Goal: Task Accomplishment & Management: Manage account settings

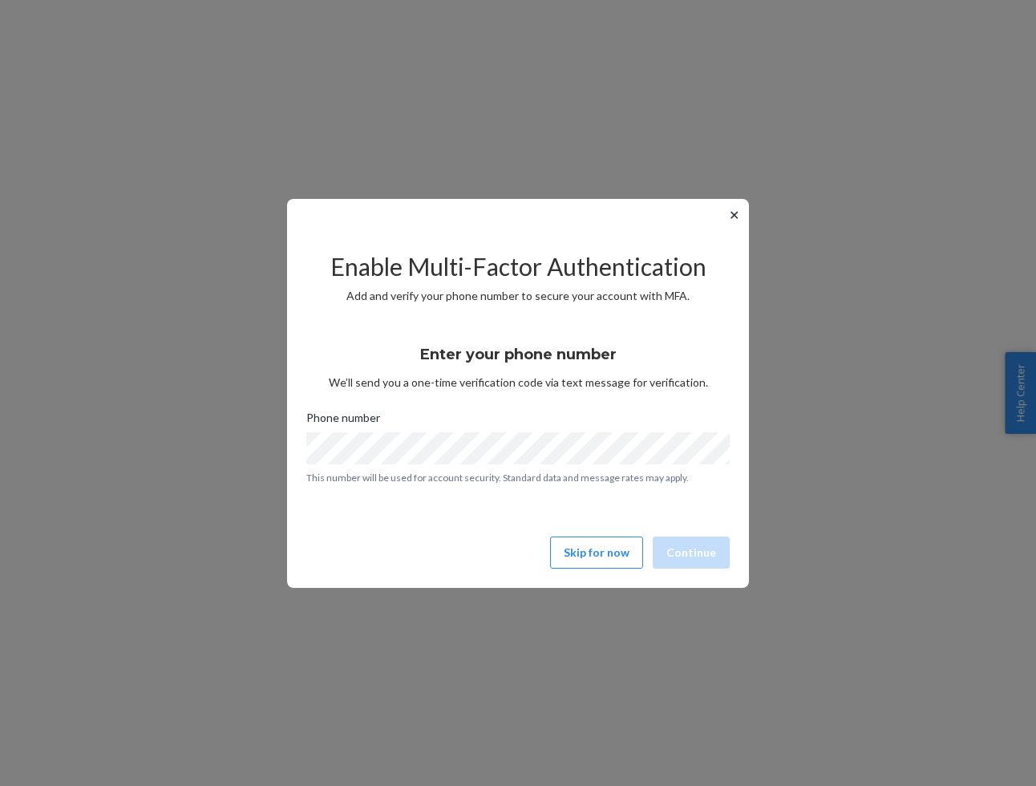
click at [731, 211] on button "✕" at bounding box center [734, 214] width 17 height 19
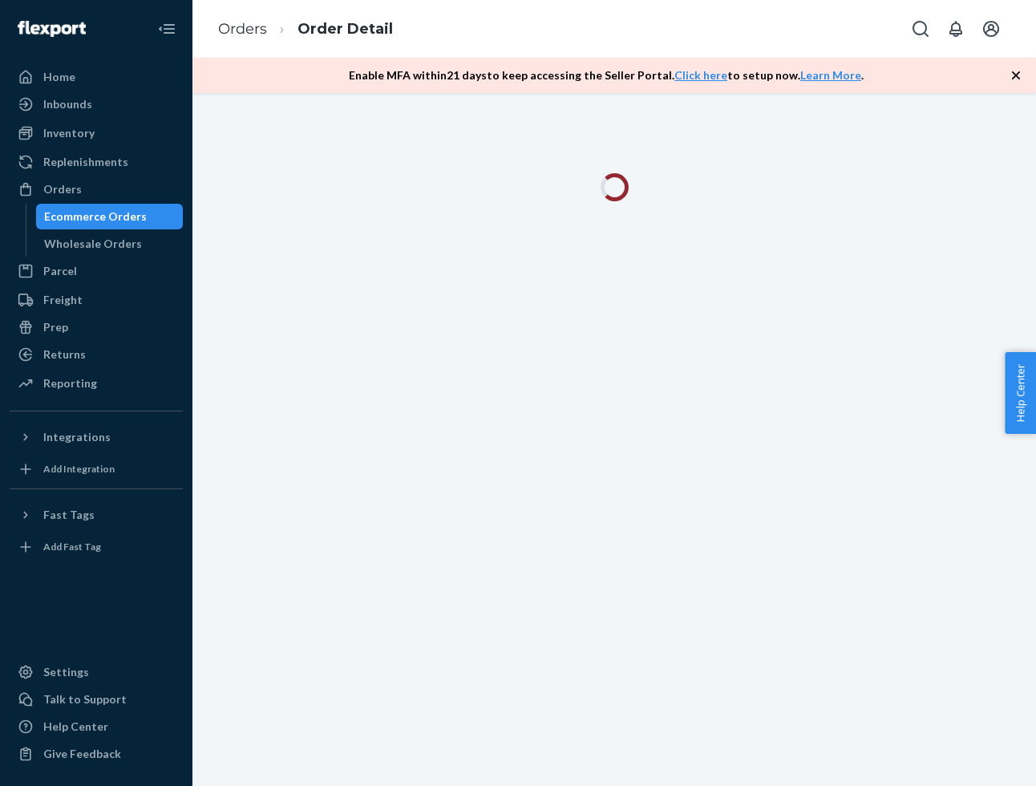
click at [237, 41] on ol "Orders Order Detail" at bounding box center [305, 29] width 201 height 47
click at [228, 31] on link "Orders" at bounding box center [242, 29] width 49 height 18
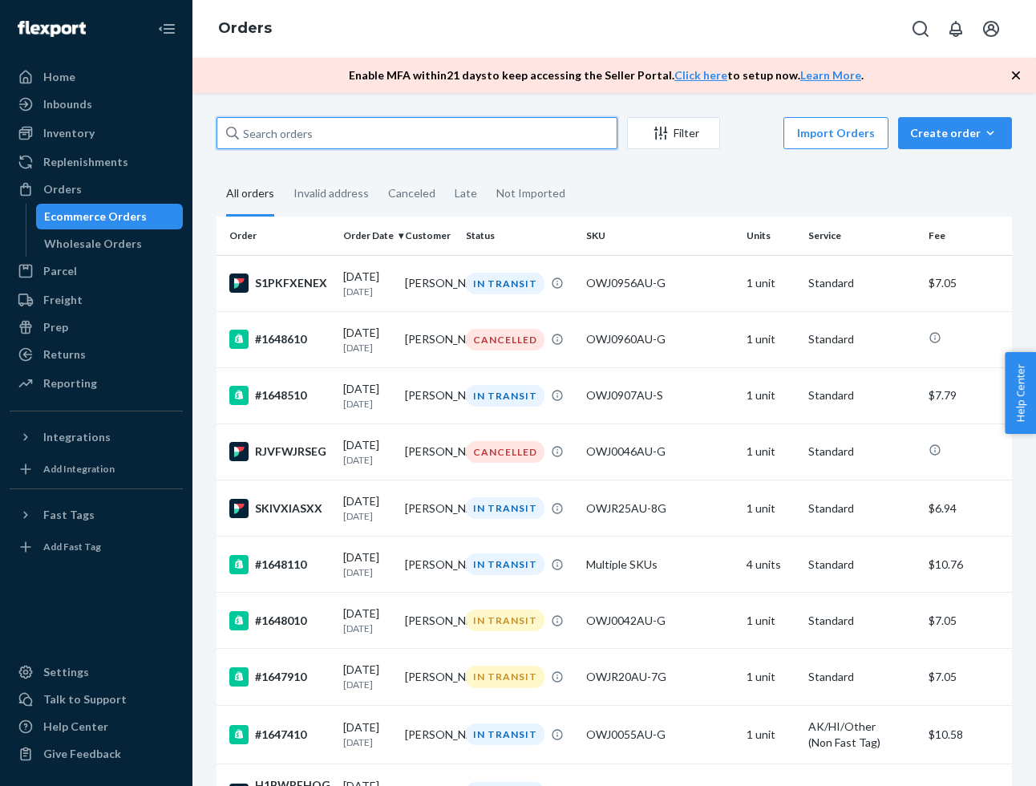
click at [537, 130] on input "text" at bounding box center [417, 133] width 401 height 32
paste input "1643310"
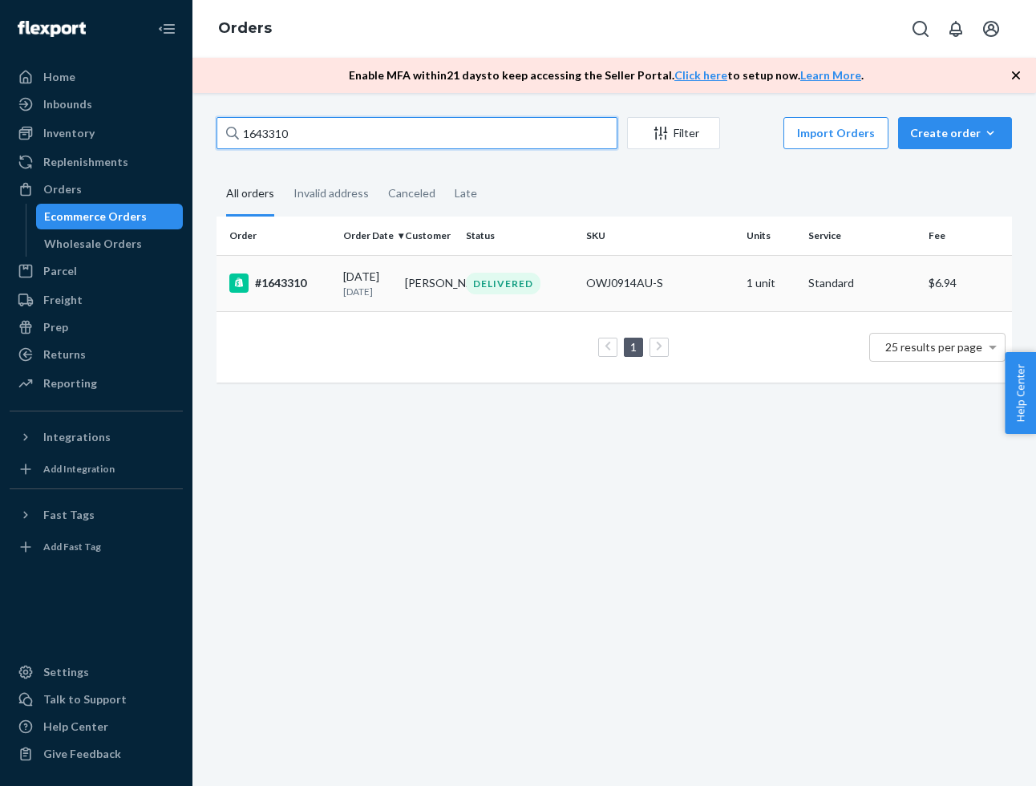
type input "1643310"
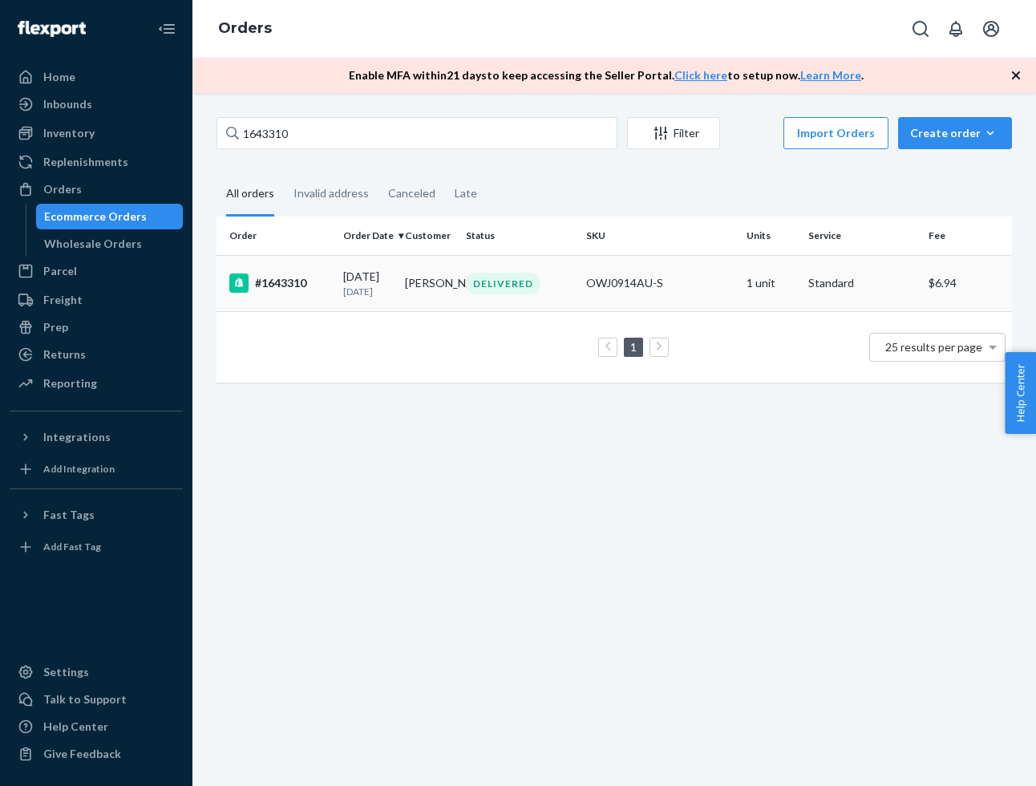
click at [389, 306] on td "09/15/2025 9 days ago" at bounding box center [368, 283] width 62 height 56
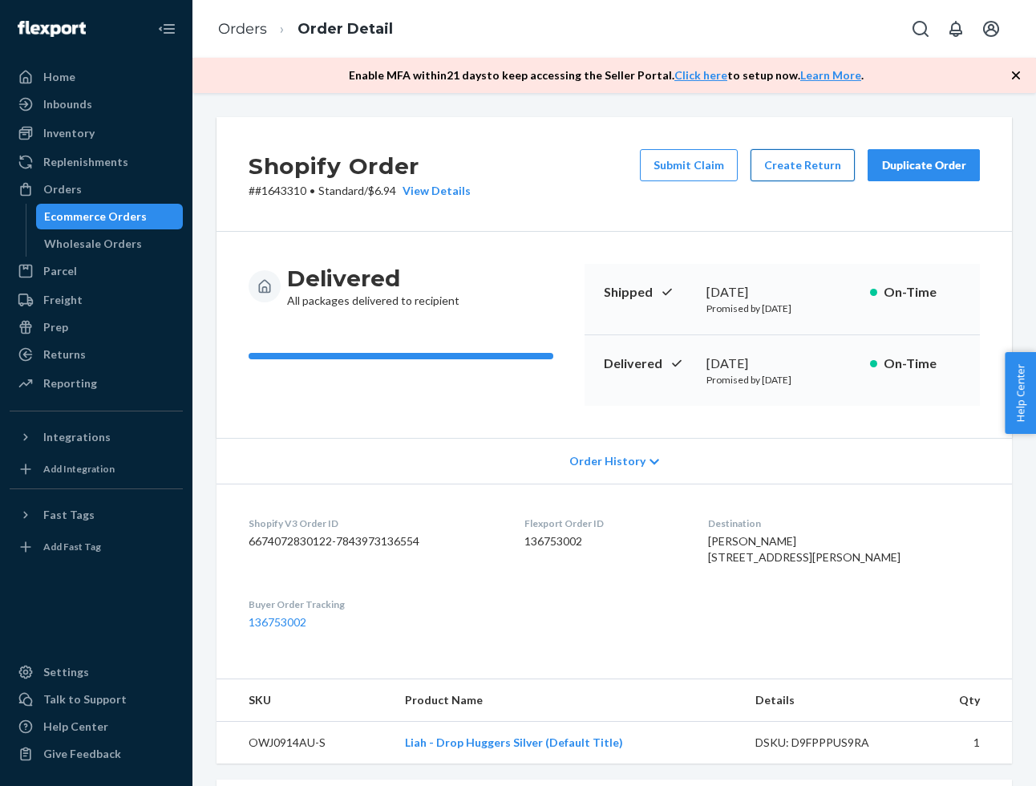
click at [794, 172] on button "Create Return" at bounding box center [803, 165] width 104 height 32
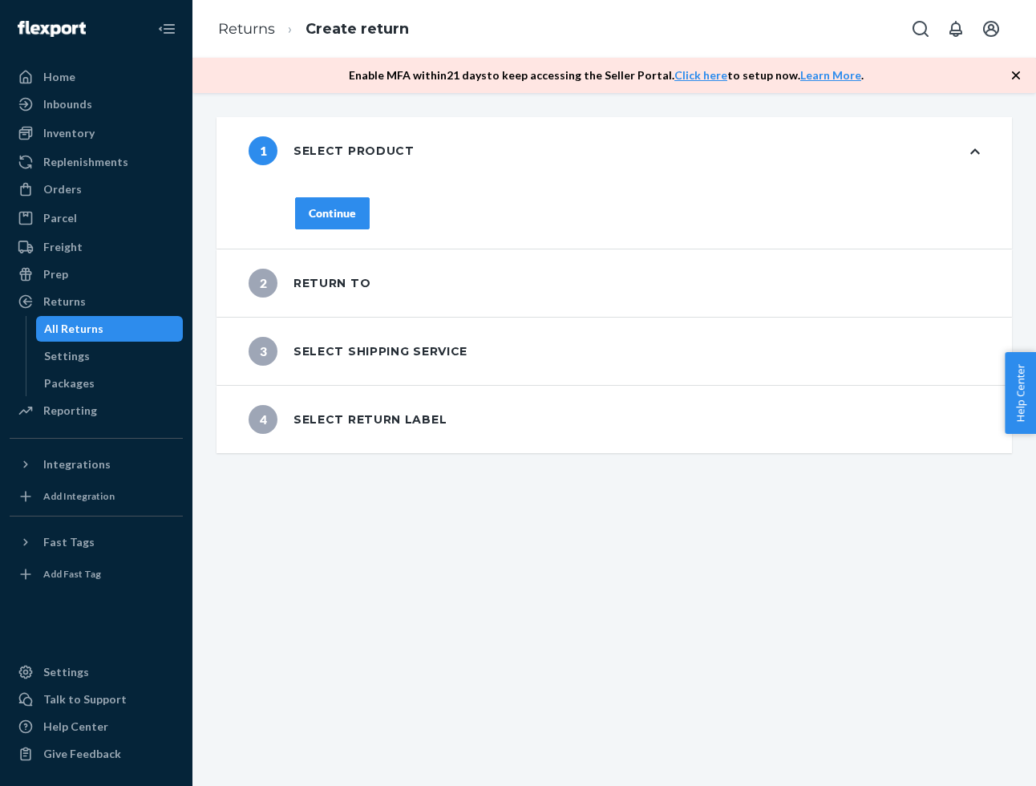
click at [395, 108] on div "1 Select product Continue 2 Return to 3 Select shipping service 4 Select return…" at bounding box center [614, 439] width 844 height 693
click at [312, 223] on button "Continue" at bounding box center [332, 213] width 75 height 32
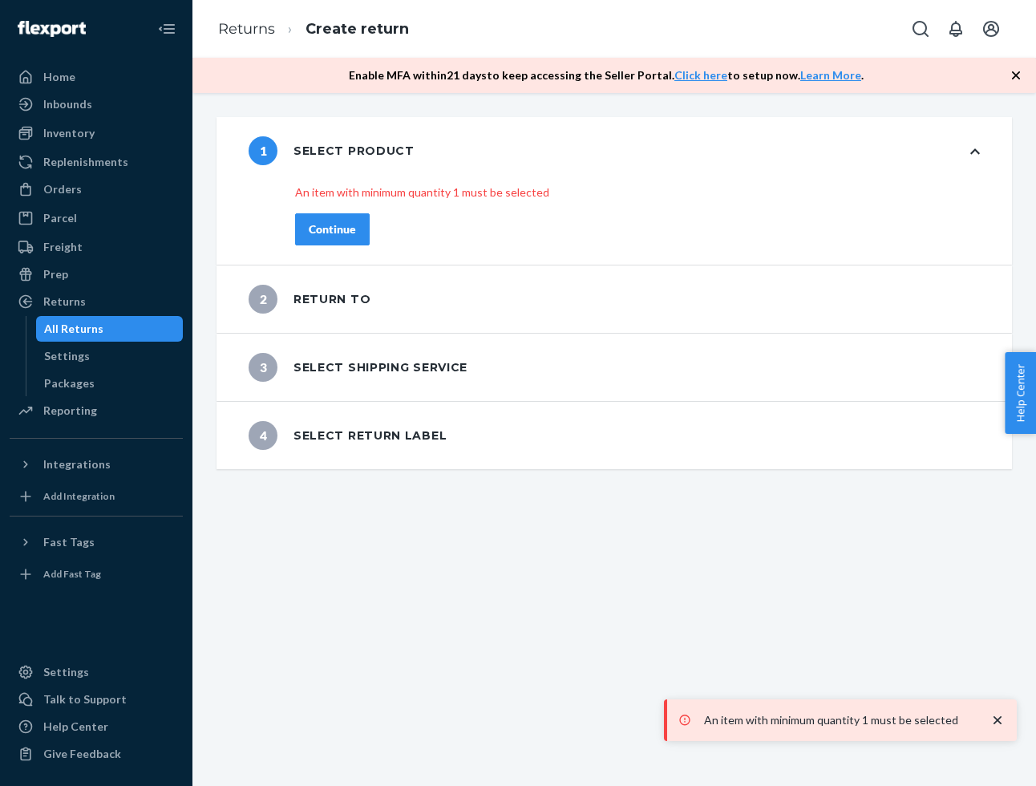
click at [335, 241] on button "Continue" at bounding box center [332, 229] width 75 height 32
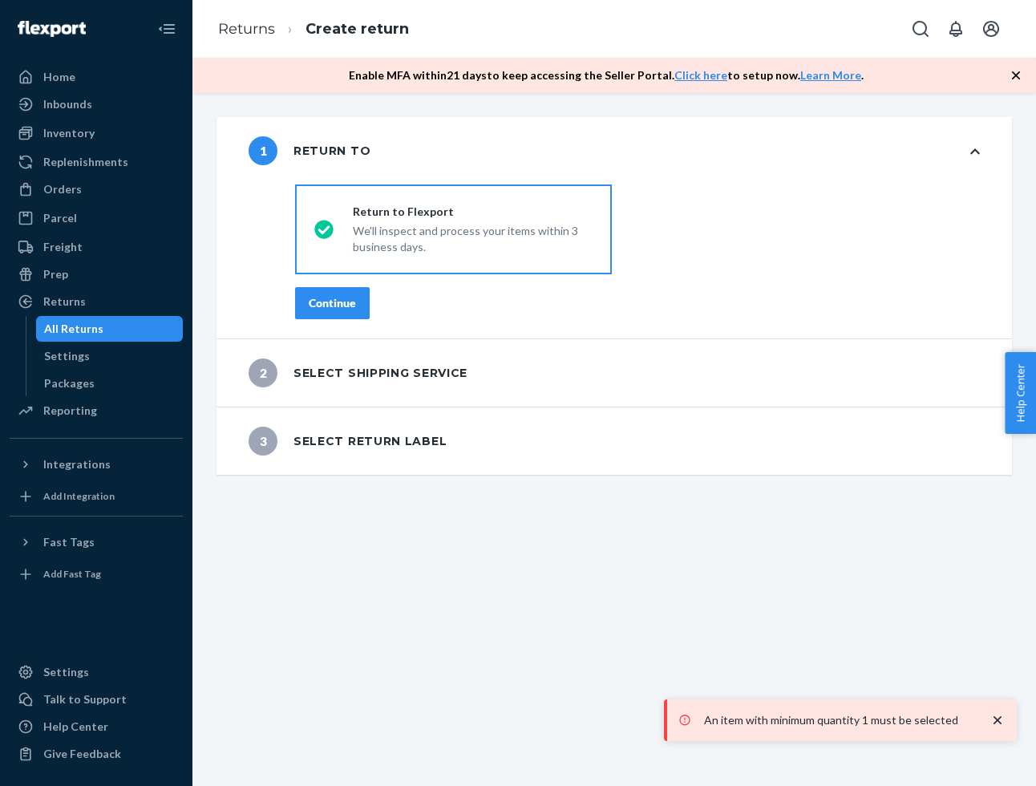
click at [970, 147] on icon at bounding box center [975, 151] width 10 height 11
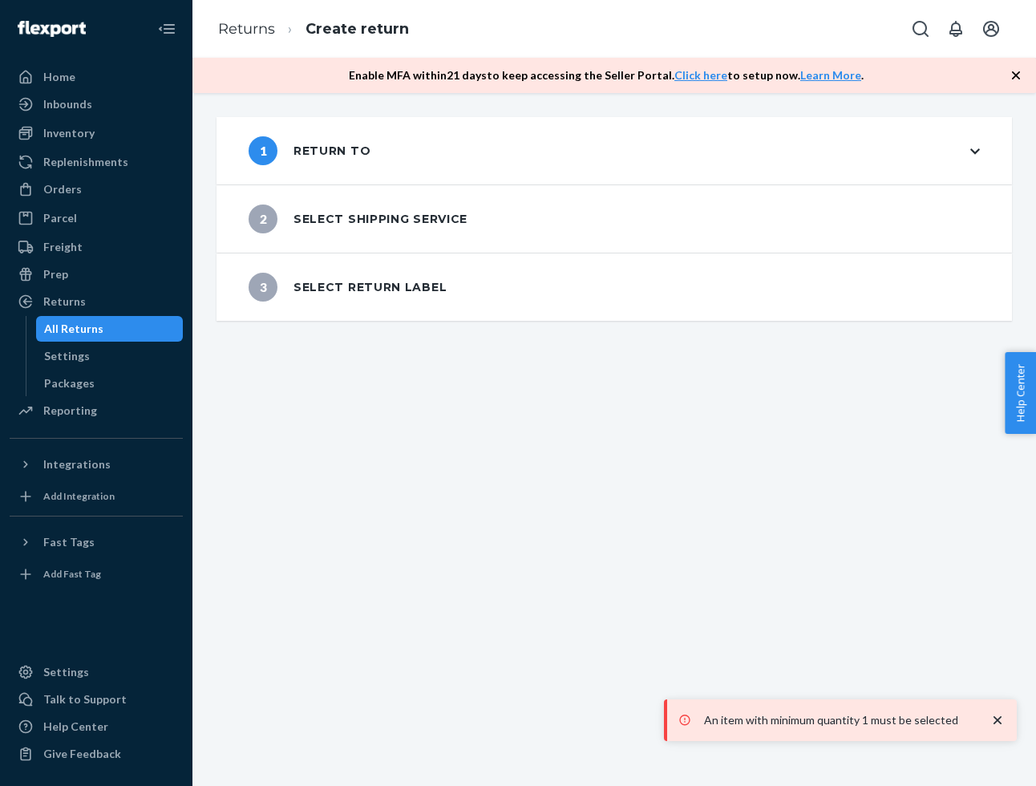
click at [970, 147] on icon at bounding box center [975, 151] width 10 height 11
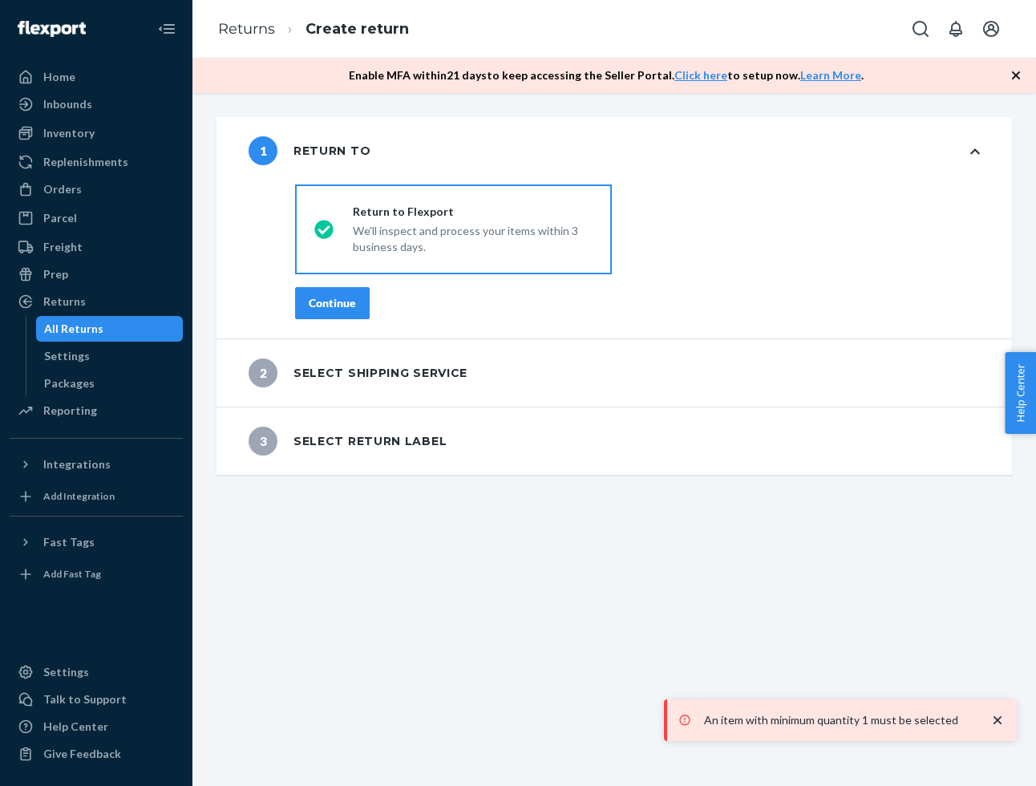
click at [377, 290] on div "Continue" at bounding box center [637, 303] width 685 height 32
click at [348, 299] on div "Continue" at bounding box center [332, 303] width 47 height 16
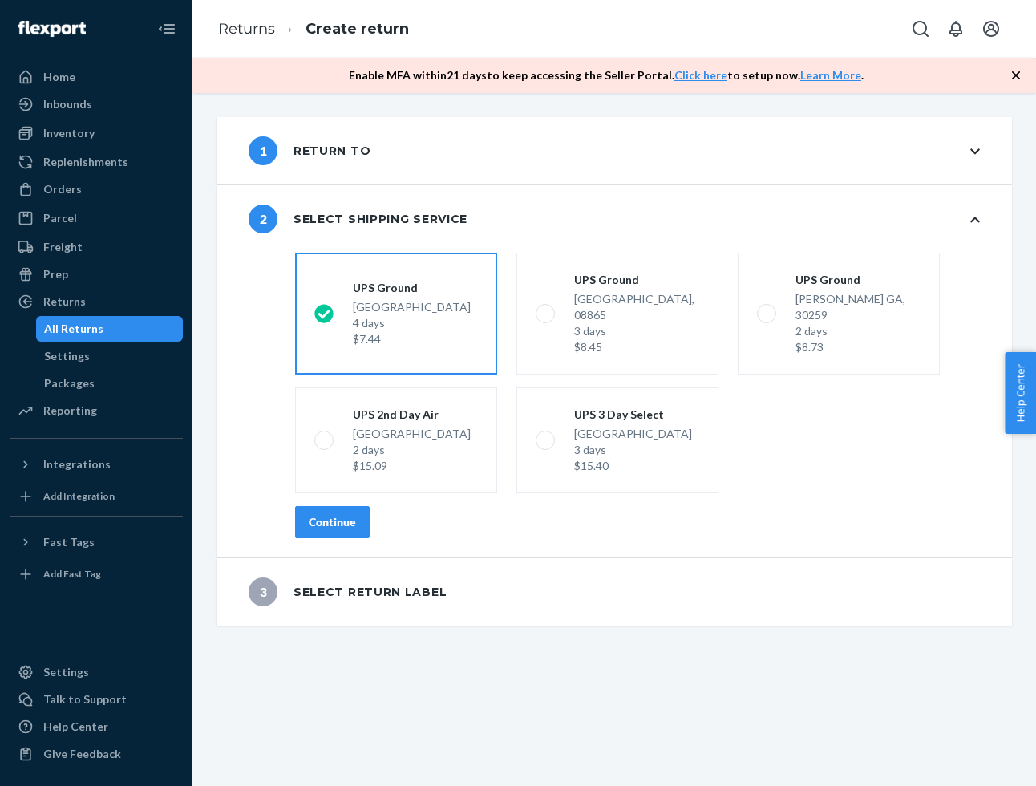
click at [341, 514] on div "Continue" at bounding box center [332, 522] width 47 height 16
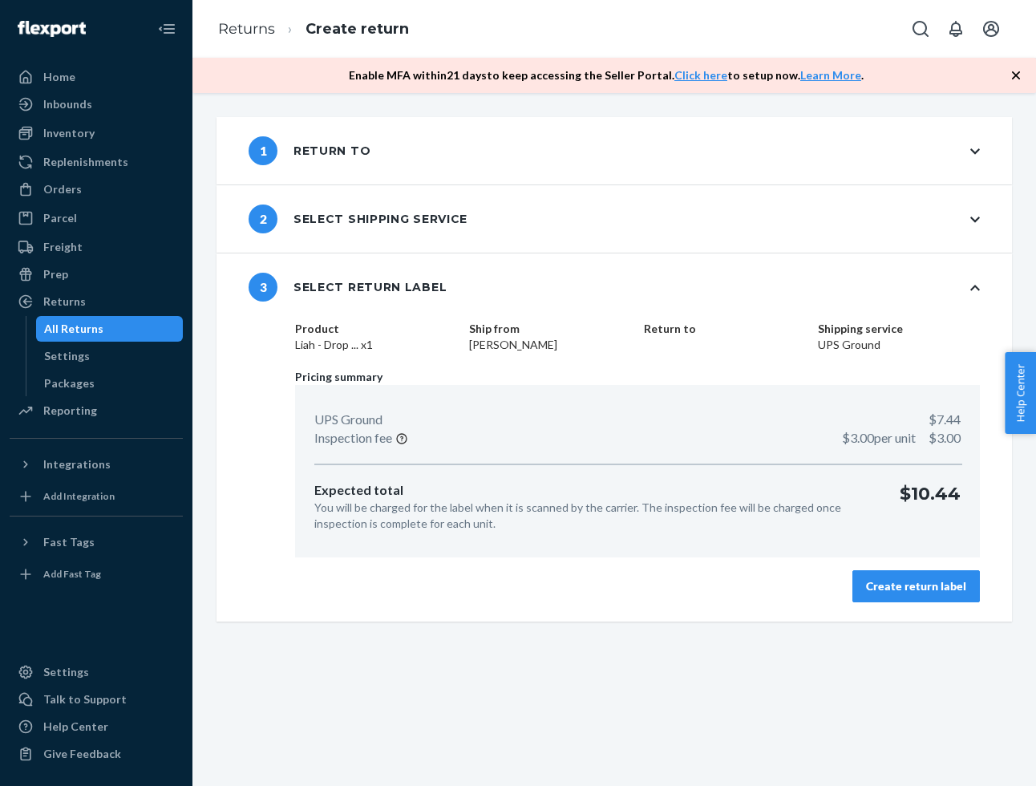
click at [909, 583] on div "Create return label" at bounding box center [916, 586] width 100 height 16
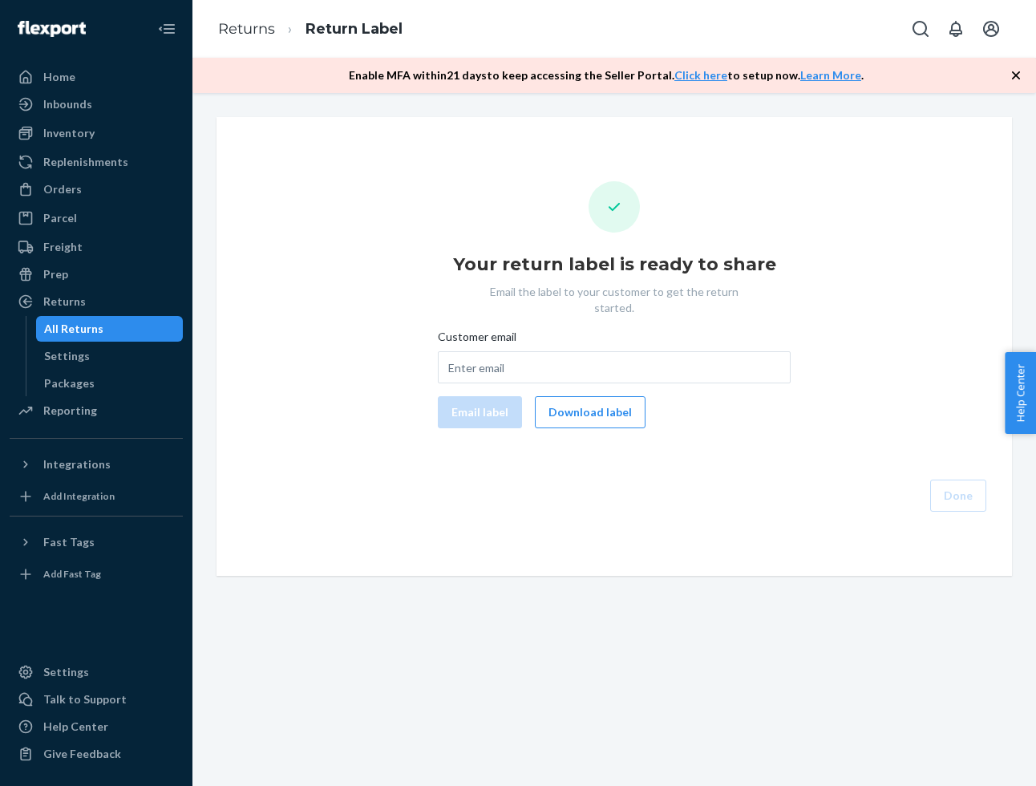
click at [519, 329] on div "Customer email" at bounding box center [614, 340] width 353 height 22
click at [519, 351] on input "Customer email" at bounding box center [614, 367] width 353 height 32
click at [517, 333] on div "Customer email" at bounding box center [614, 340] width 353 height 22
click at [517, 351] on input "Customer email" at bounding box center [614, 367] width 353 height 32
paste input "sharon.kliegman@gmail.com"
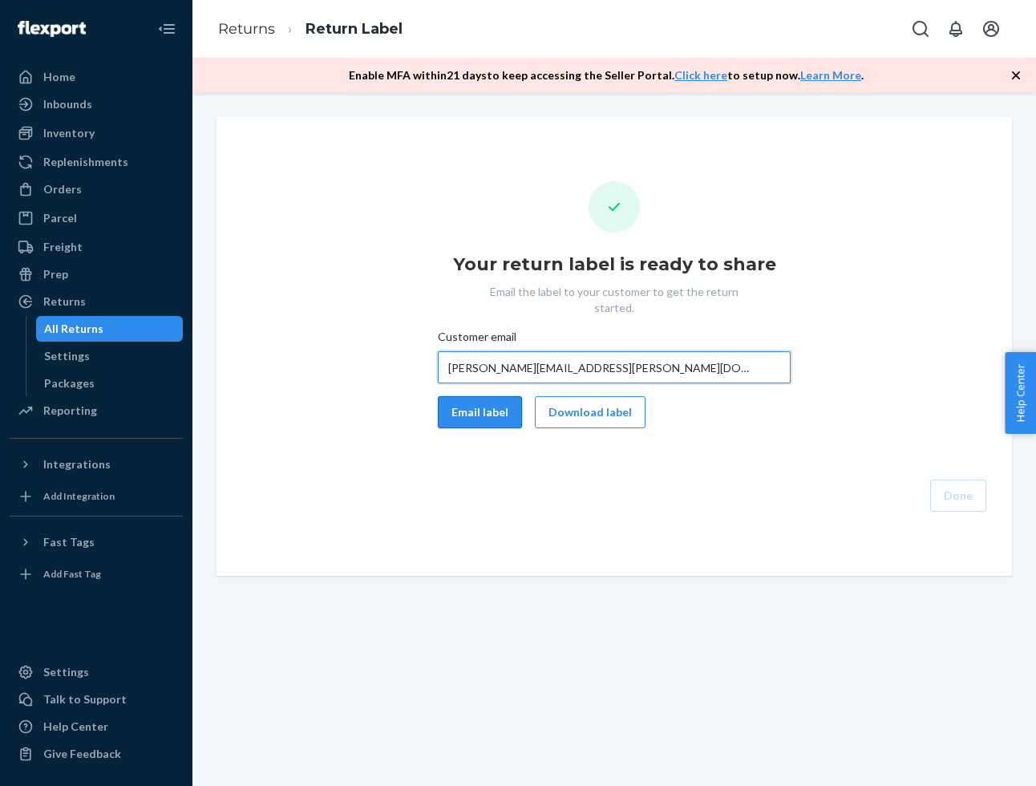
type input "sharon.kliegman@gmail.com"
click at [484, 401] on button "Email label" at bounding box center [480, 412] width 84 height 32
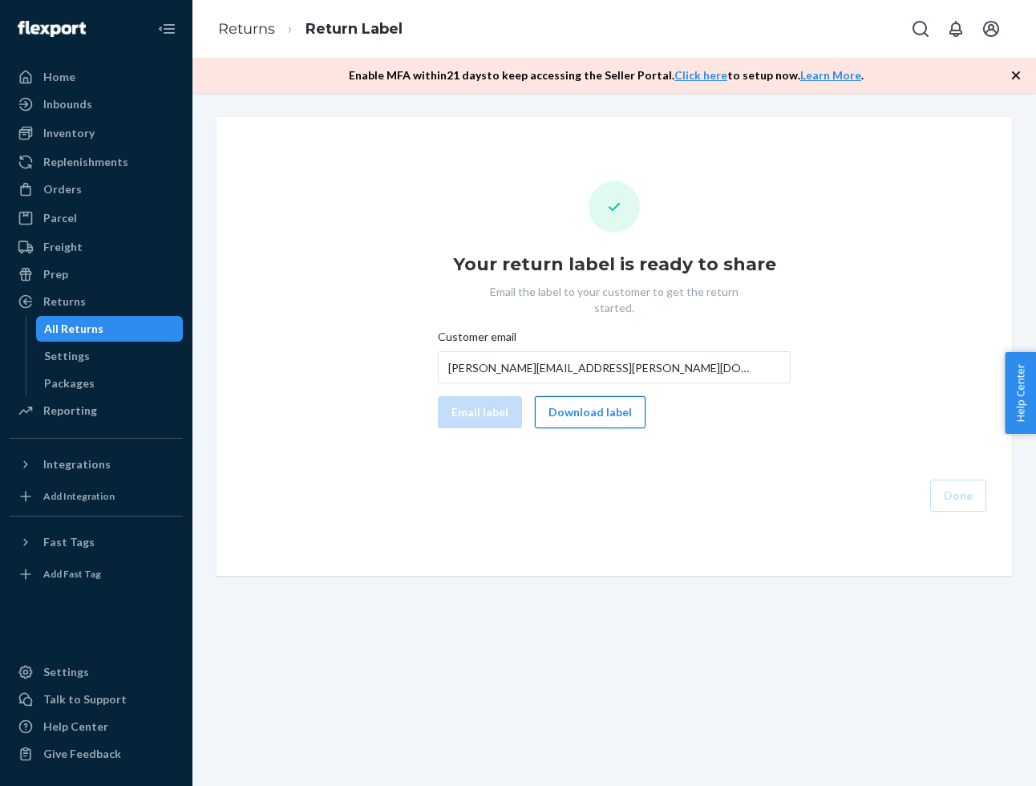
click at [610, 405] on button "Download label" at bounding box center [590, 412] width 111 height 32
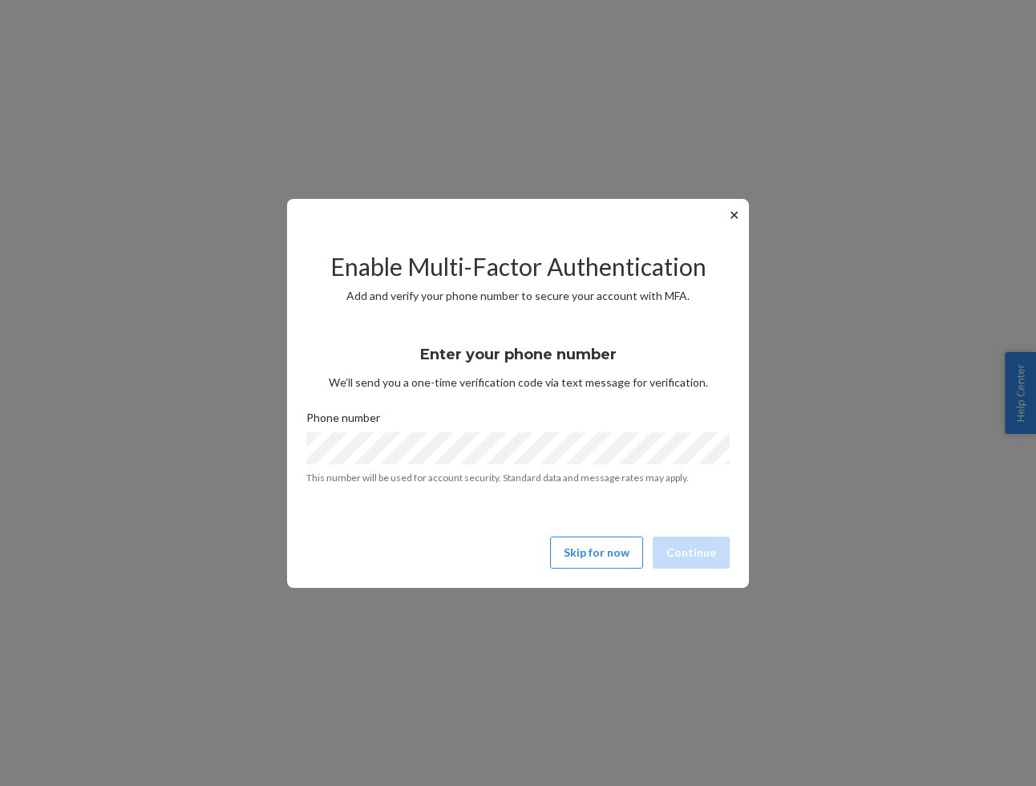
click at [731, 209] on button "✕" at bounding box center [734, 214] width 17 height 19
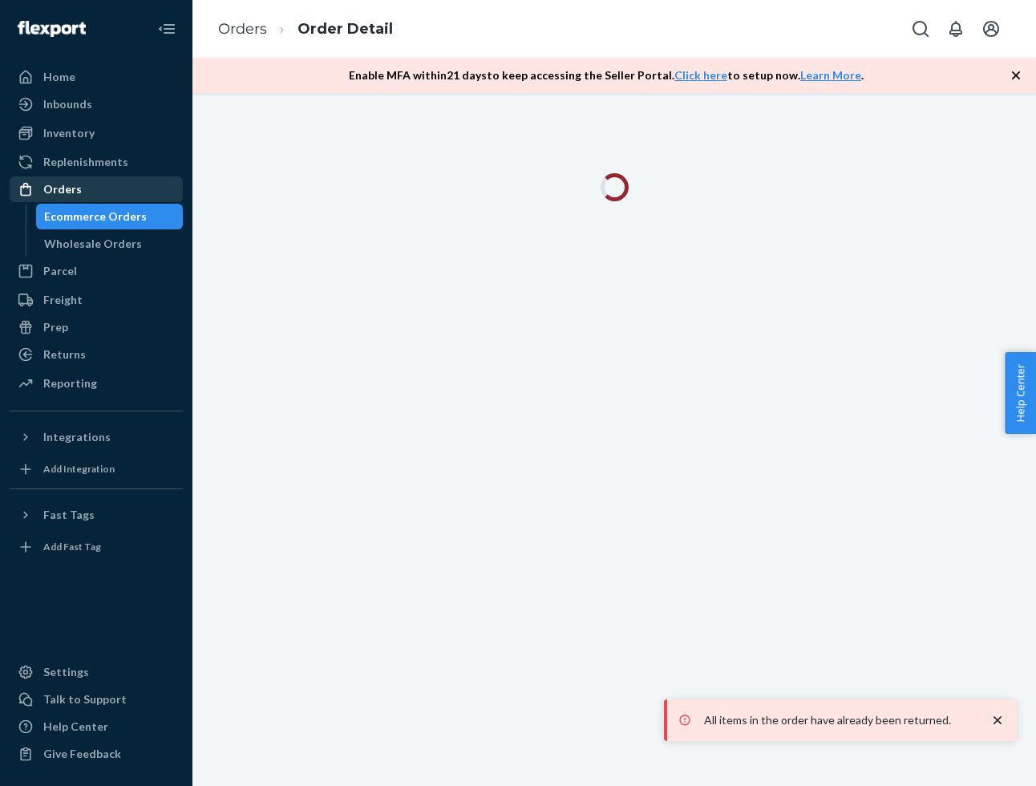
click at [36, 192] on div at bounding box center [31, 189] width 26 height 16
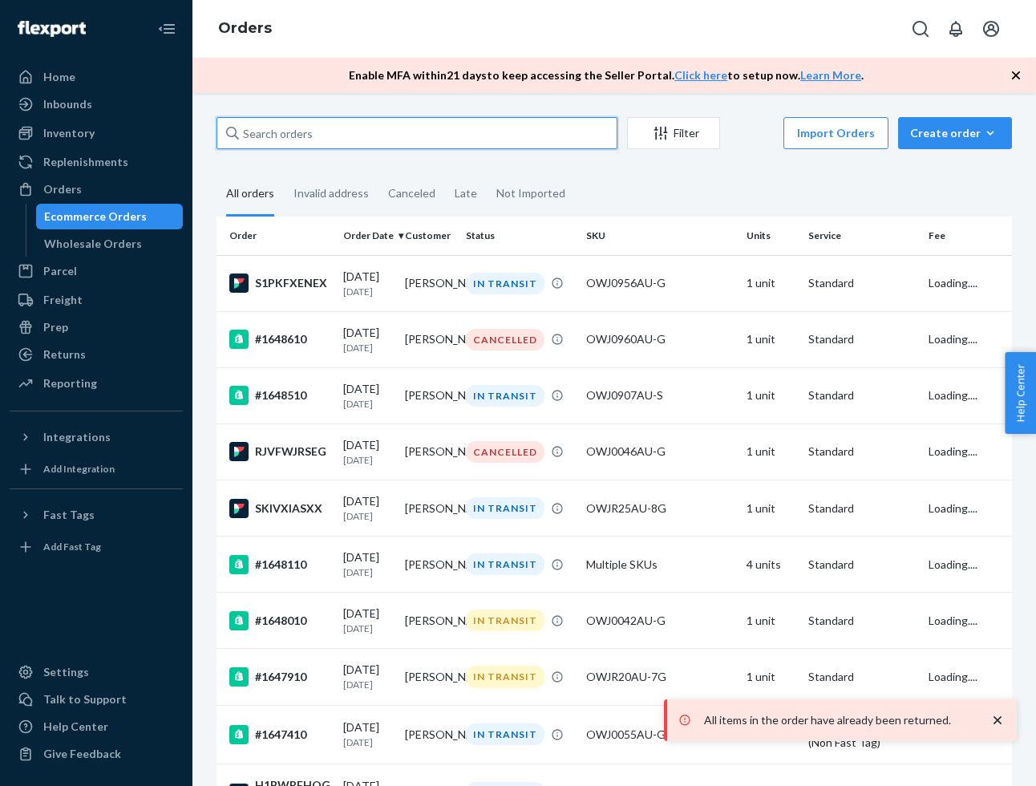
click at [315, 137] on input "text" at bounding box center [417, 133] width 401 height 32
paste input "1642710"
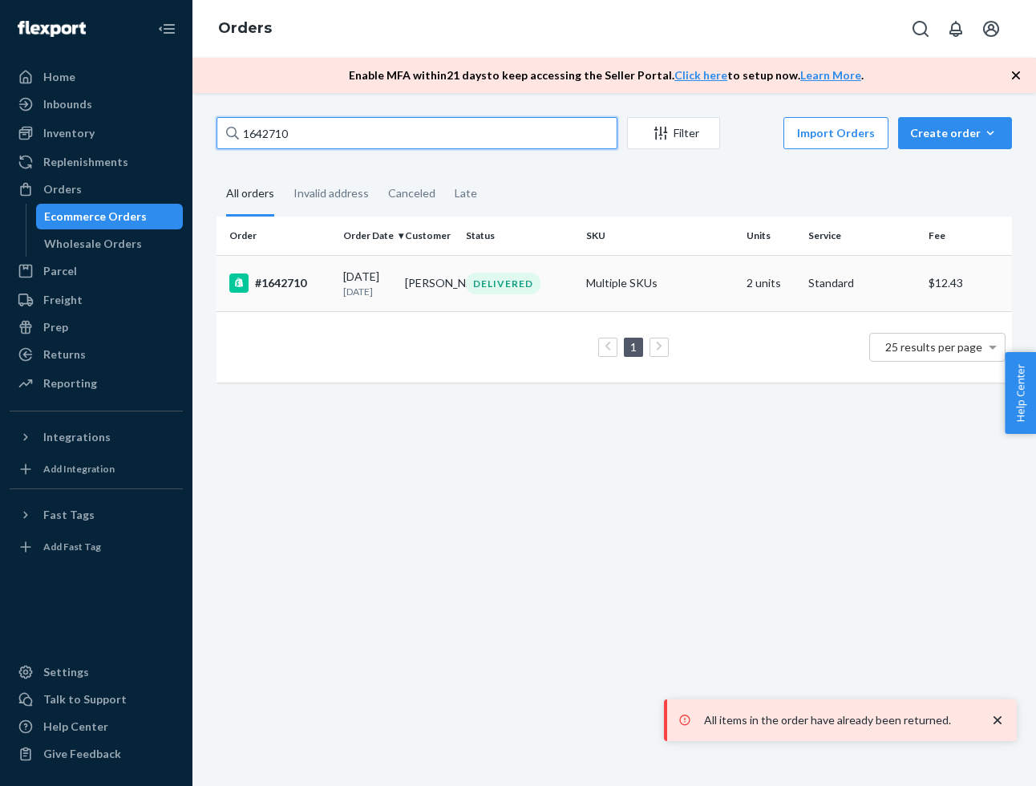
type input "1642710"
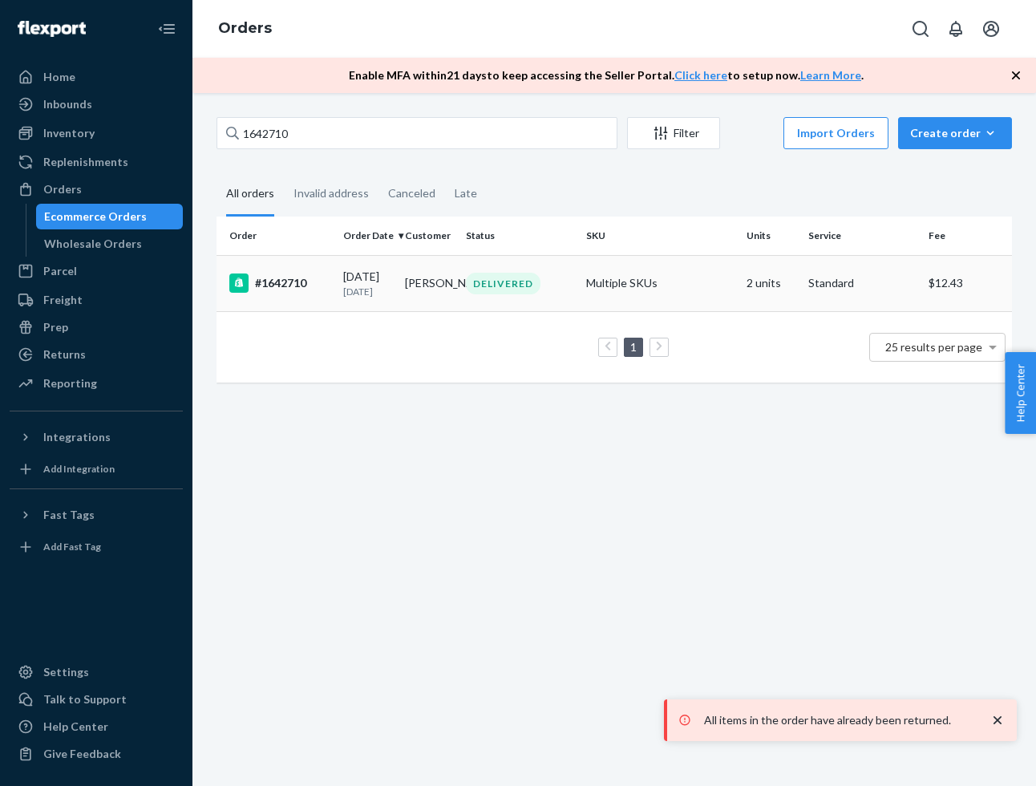
click at [306, 297] on td "#1642710" at bounding box center [277, 283] width 120 height 56
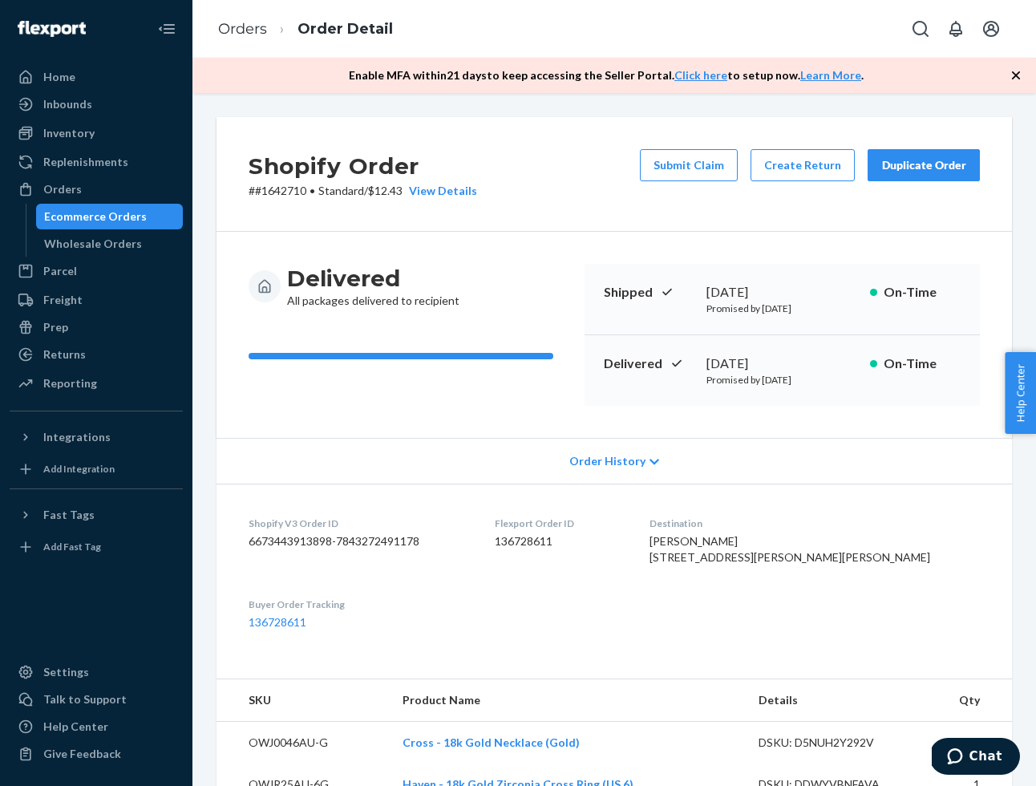
scroll to position [452, 0]
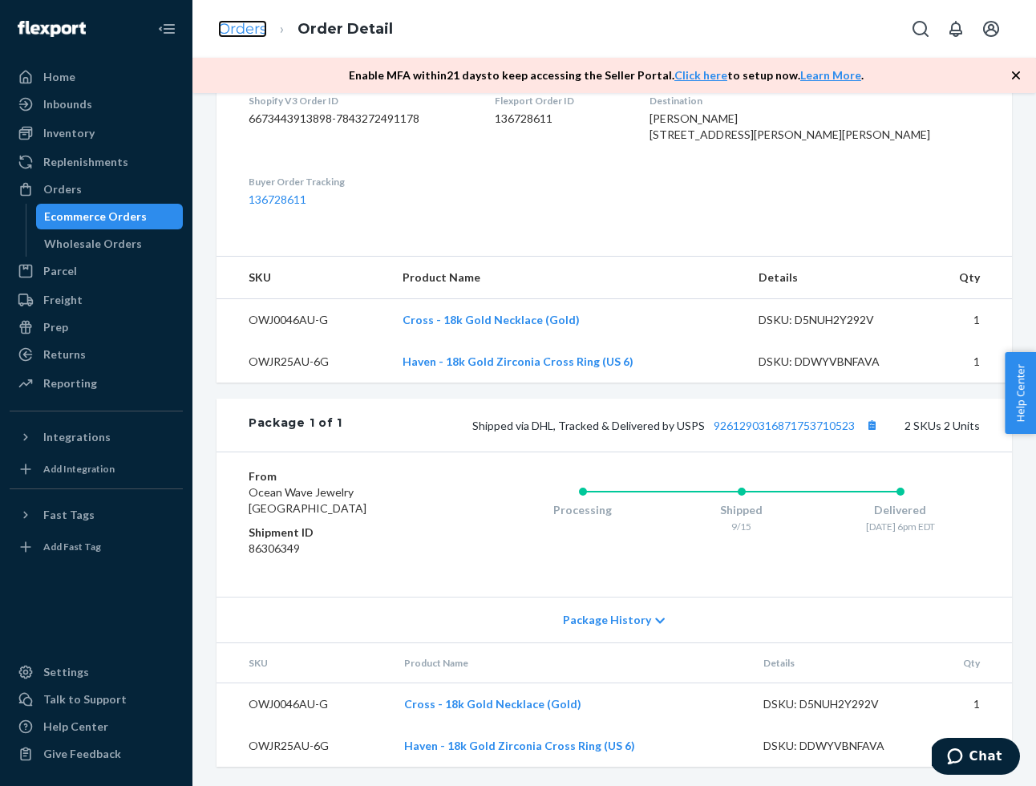
click at [231, 22] on link "Orders" at bounding box center [242, 29] width 49 height 18
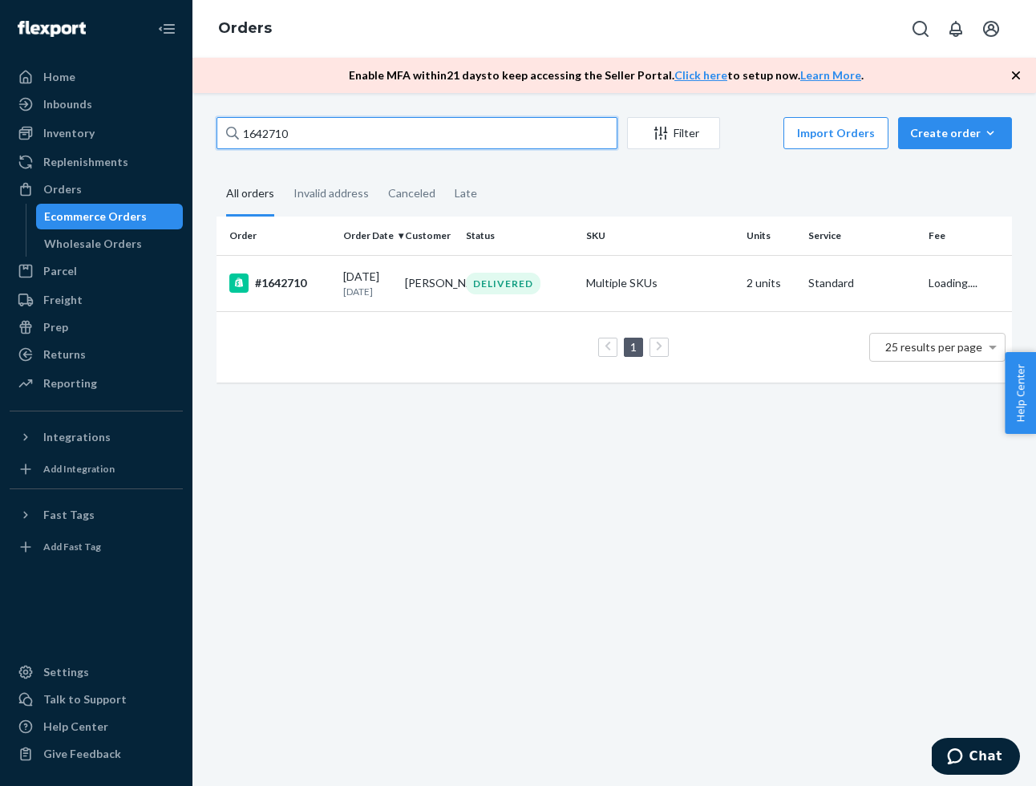
click at [301, 128] on input "1642710" at bounding box center [417, 133] width 401 height 32
paste input "294"
type input "1629410"
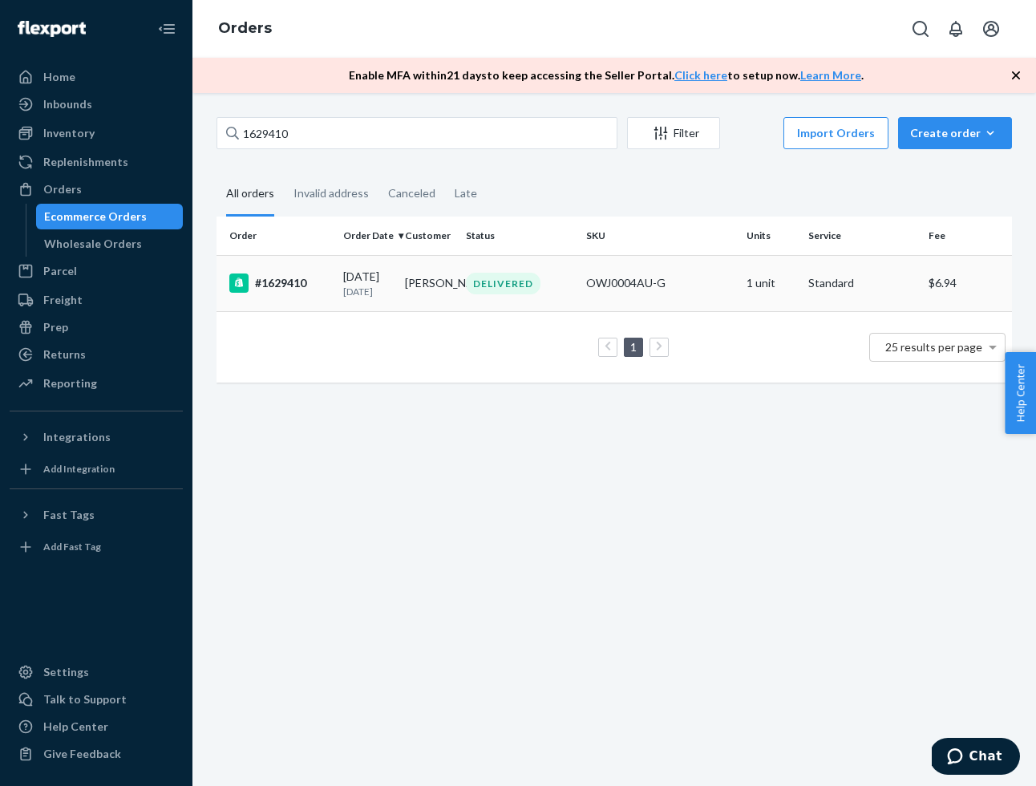
click at [339, 311] on td "[DATE] [DATE]" at bounding box center [368, 283] width 62 height 56
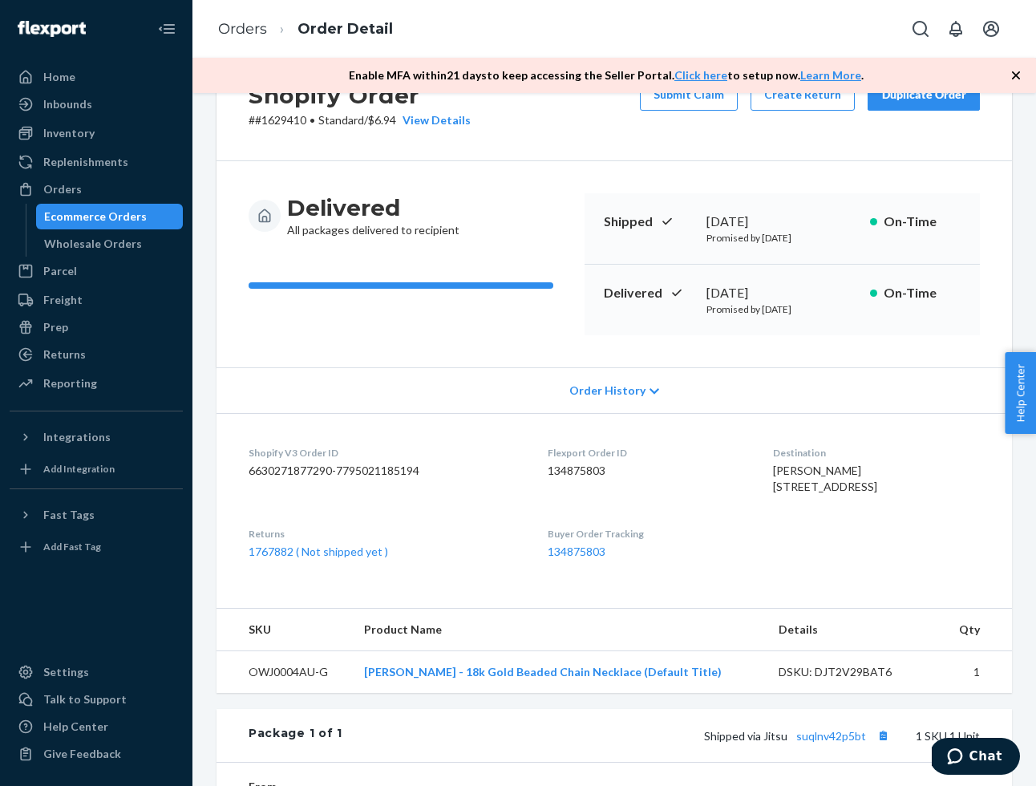
scroll to position [369, 0]
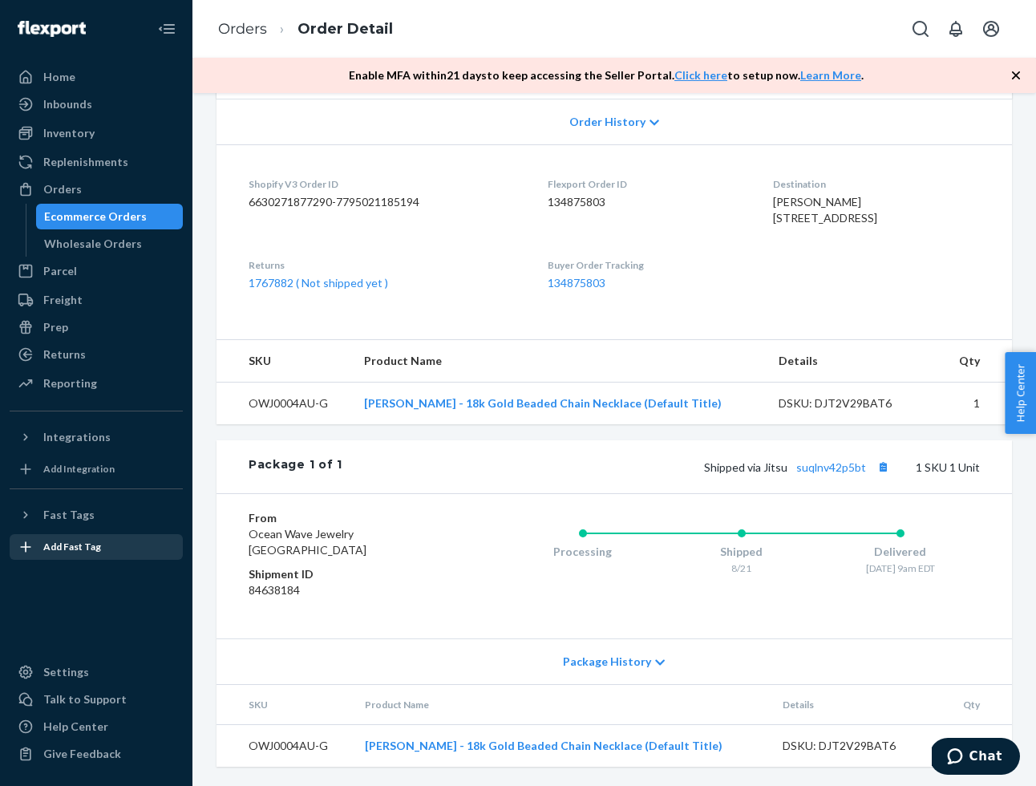
click at [30, 555] on div "Add Fast Tag" at bounding box center [96, 547] width 170 height 22
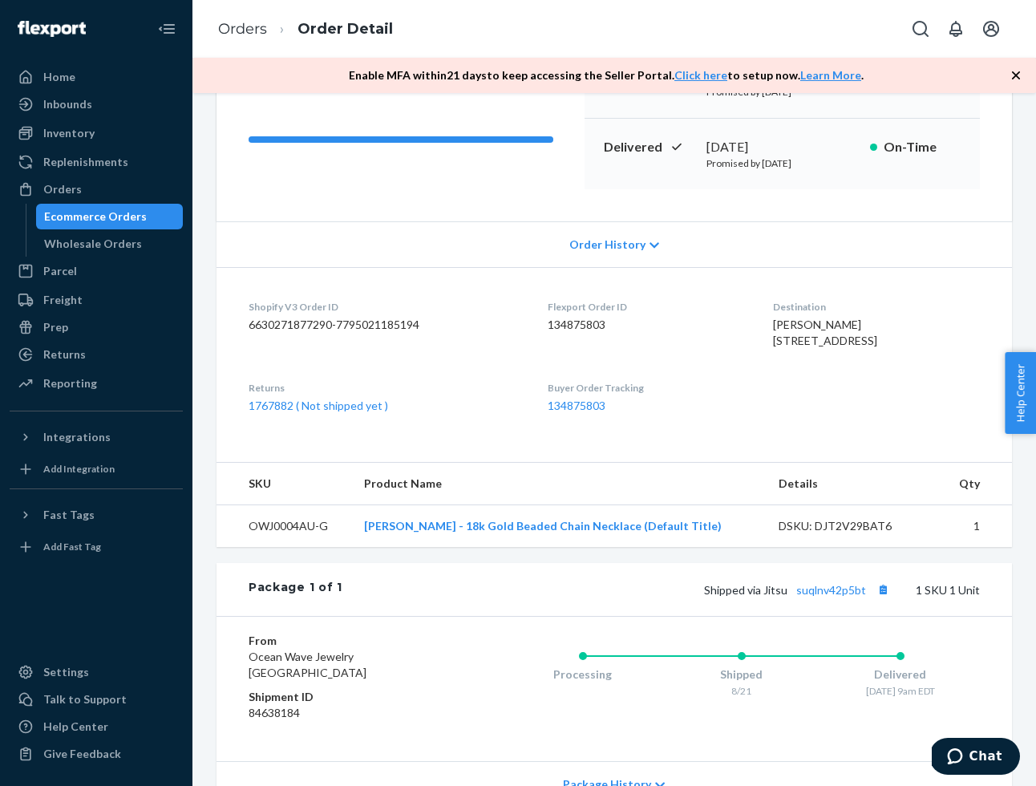
scroll to position [369, 0]
